Goal: Information Seeking & Learning: Learn about a topic

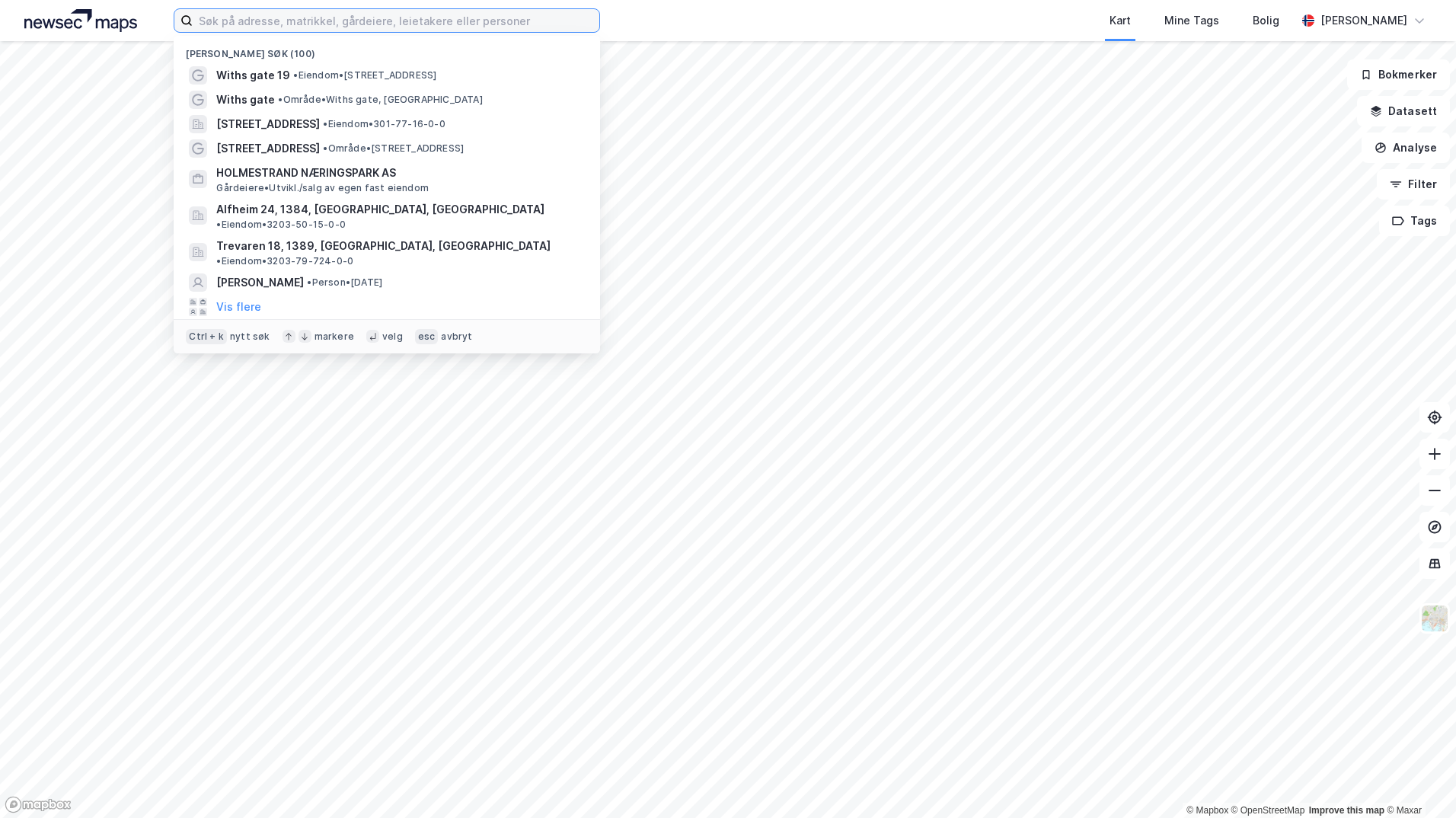
click at [390, 22] on input at bounding box center [395, 20] width 406 height 23
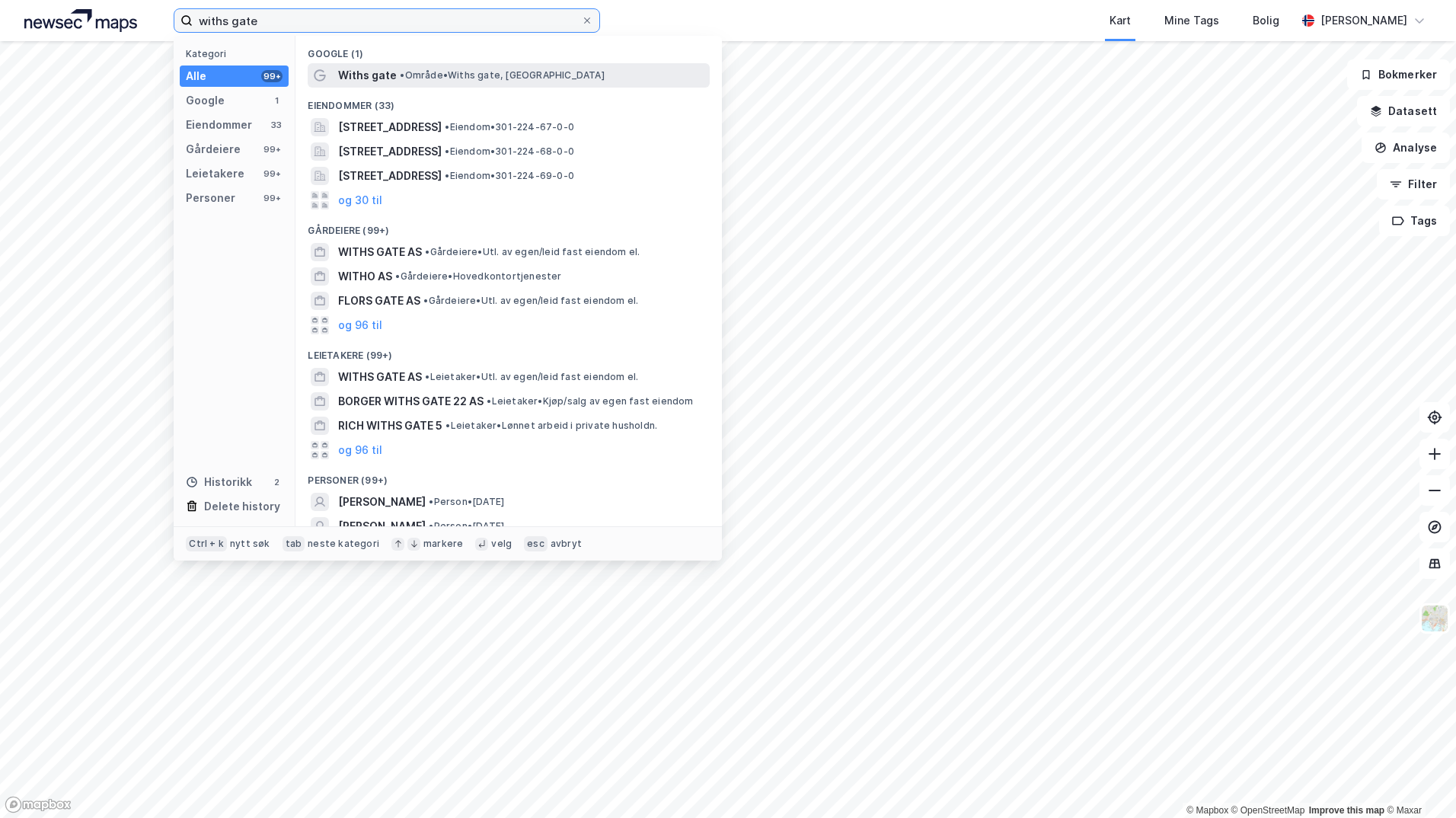
type input "withs gate"
click at [389, 71] on span "Withs gate" at bounding box center [367, 75] width 58 height 18
